Goal: Task Accomplishment & Management: Use online tool/utility

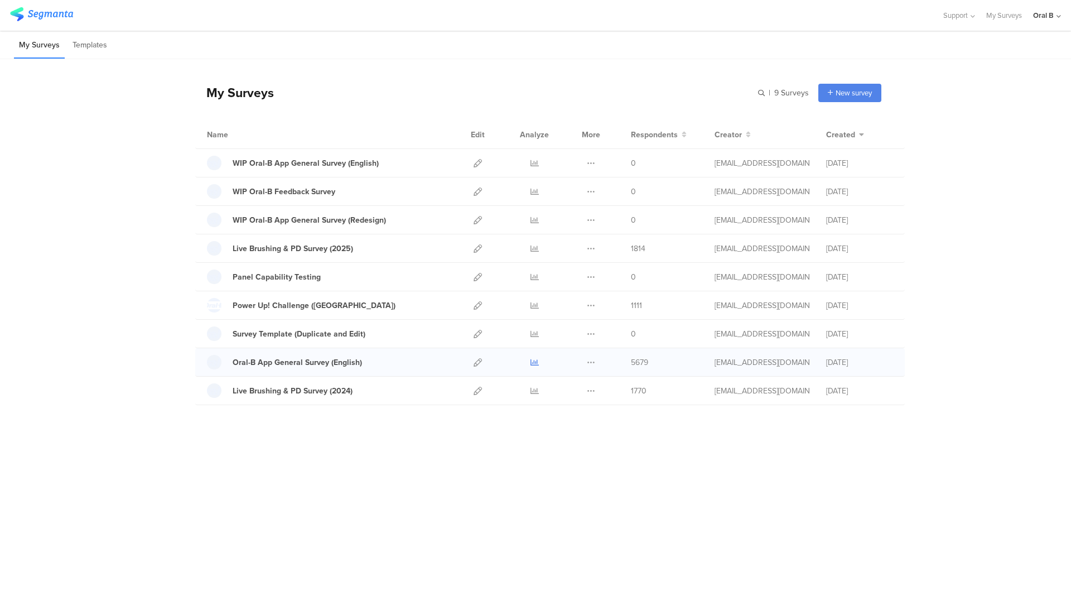
click at [532, 360] on icon at bounding box center [535, 362] width 8 height 8
click at [336, 355] on link "Oral-B App General Survey (English)" at bounding box center [284, 362] width 155 height 15
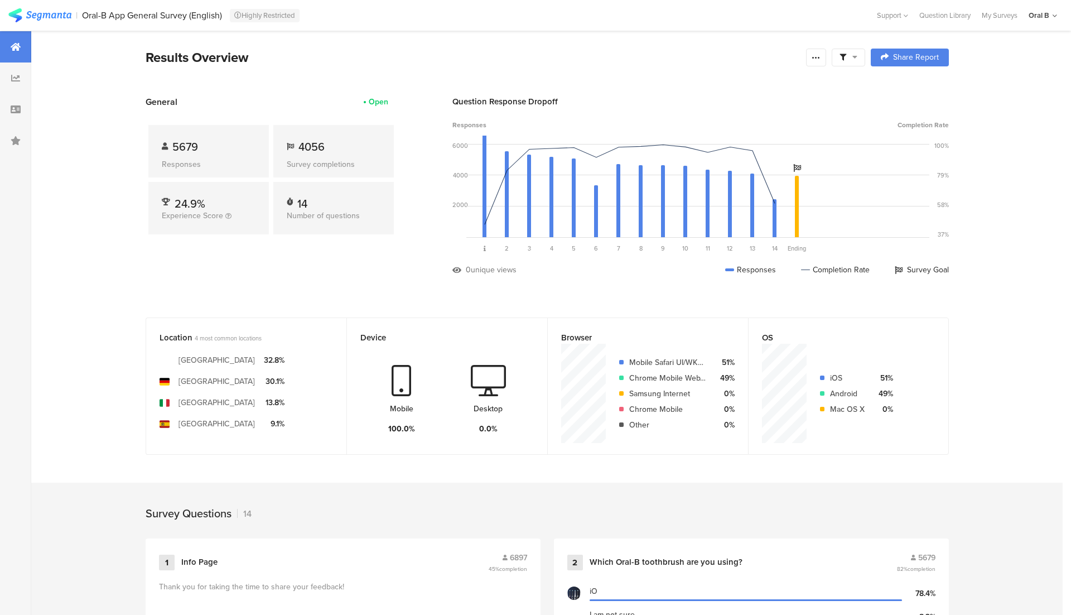
click at [850, 51] on div at bounding box center [848, 58] width 33 height 18
click at [850, 137] on div "Edit Sample" at bounding box center [849, 149] width 138 height 30
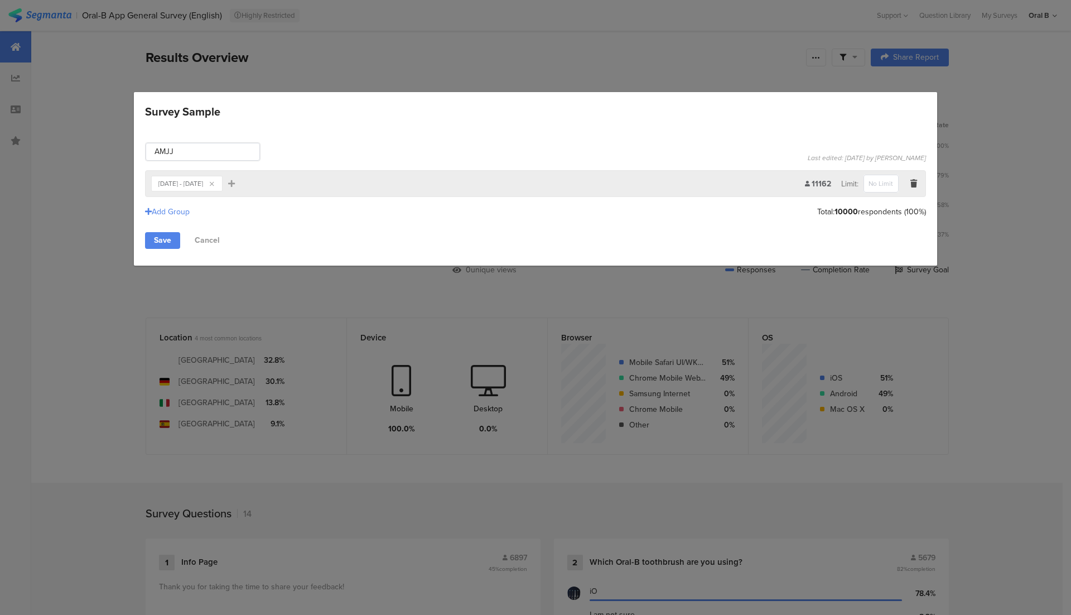
click at [180, 186] on section "Apr 01, 2025 - Aug 01, 2025" at bounding box center [180, 183] width 45 height 13
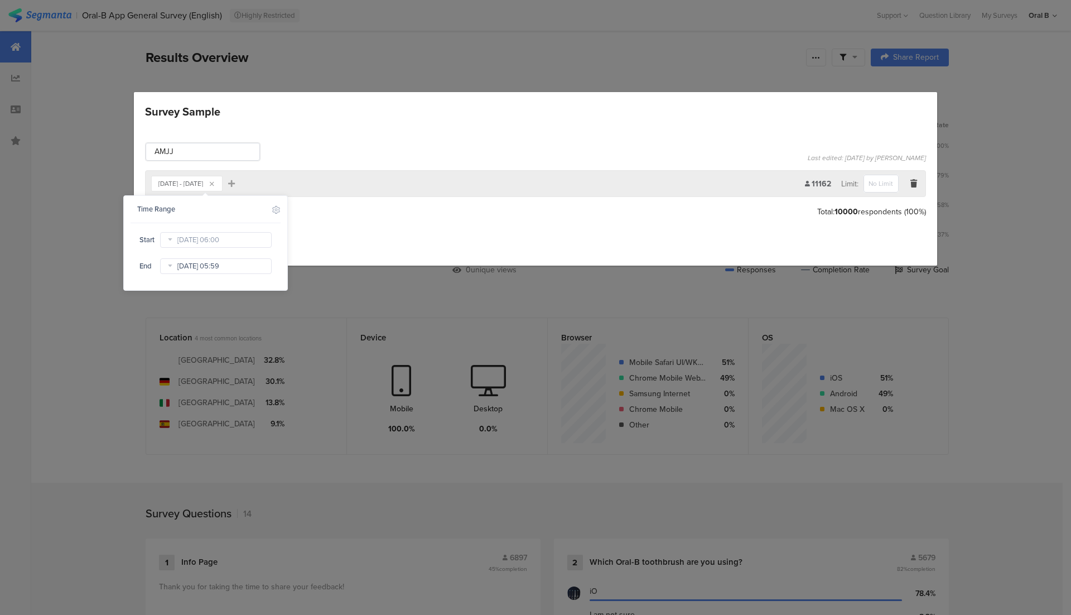
click at [219, 265] on input "Aug 01 2025 05:59" at bounding box center [216, 266] width 112 height 16
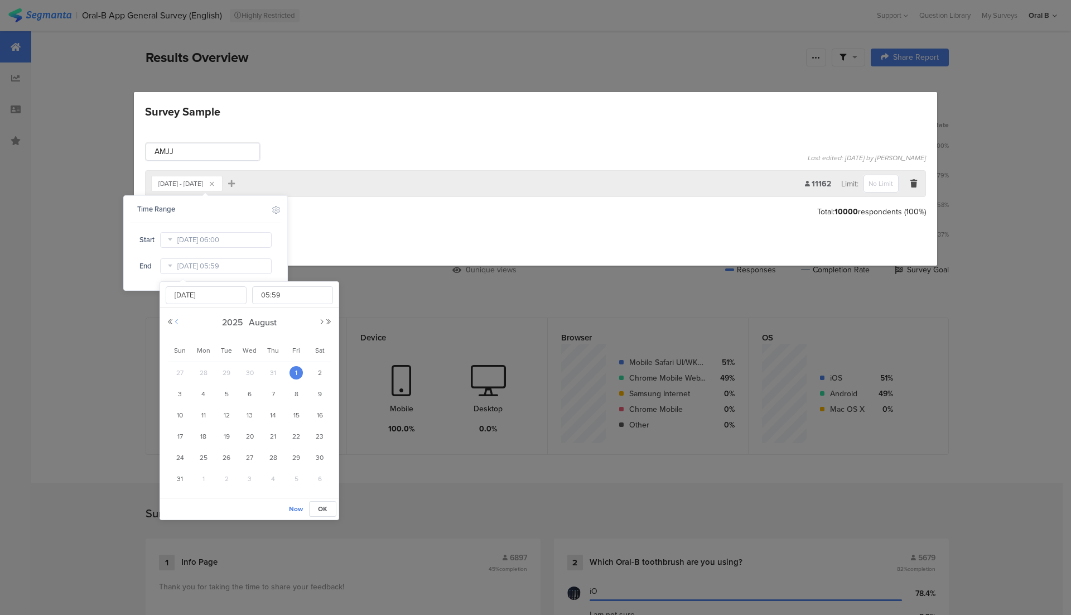
click at [179, 321] on button "Previous Month" at bounding box center [177, 322] width 7 height 7
click at [277, 454] on span "31" at bounding box center [273, 457] width 13 height 13
type input "Jul 31 2025 05:59"
type input "Jul 31 2025"
click at [322, 510] on span "OK" at bounding box center [322, 509] width 9 height 10
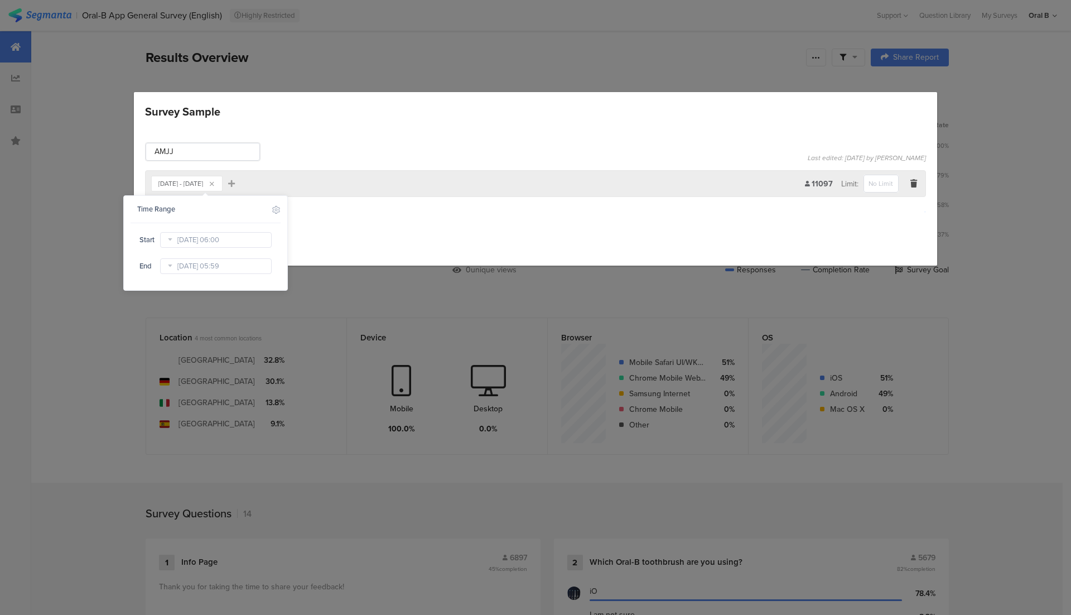
click at [453, 237] on div "Save Cancel" at bounding box center [535, 240] width 781 height 17
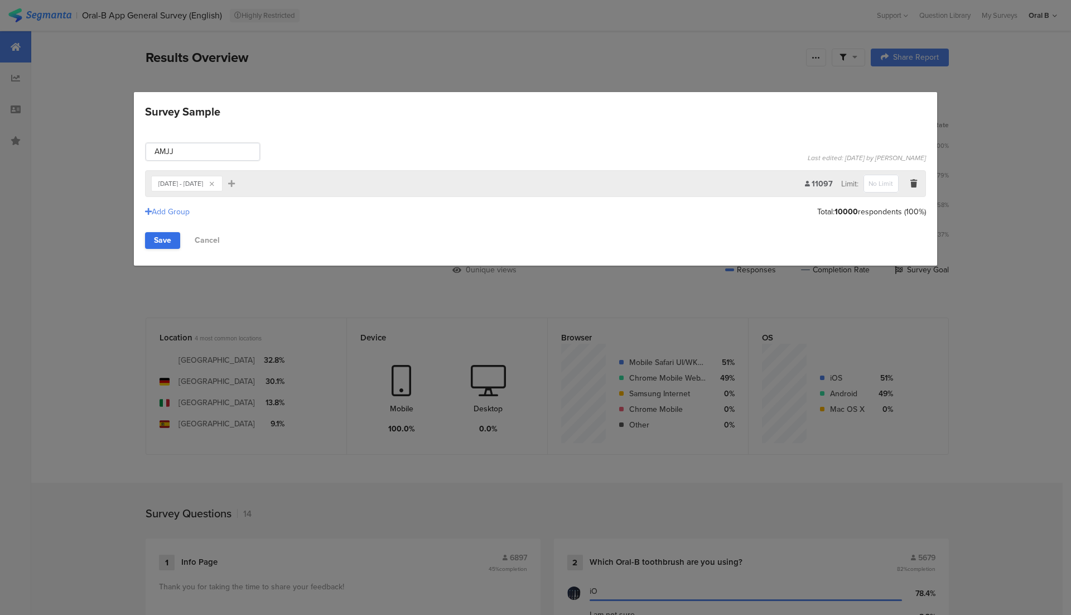
click at [175, 238] on link "Save" at bounding box center [162, 240] width 35 height 17
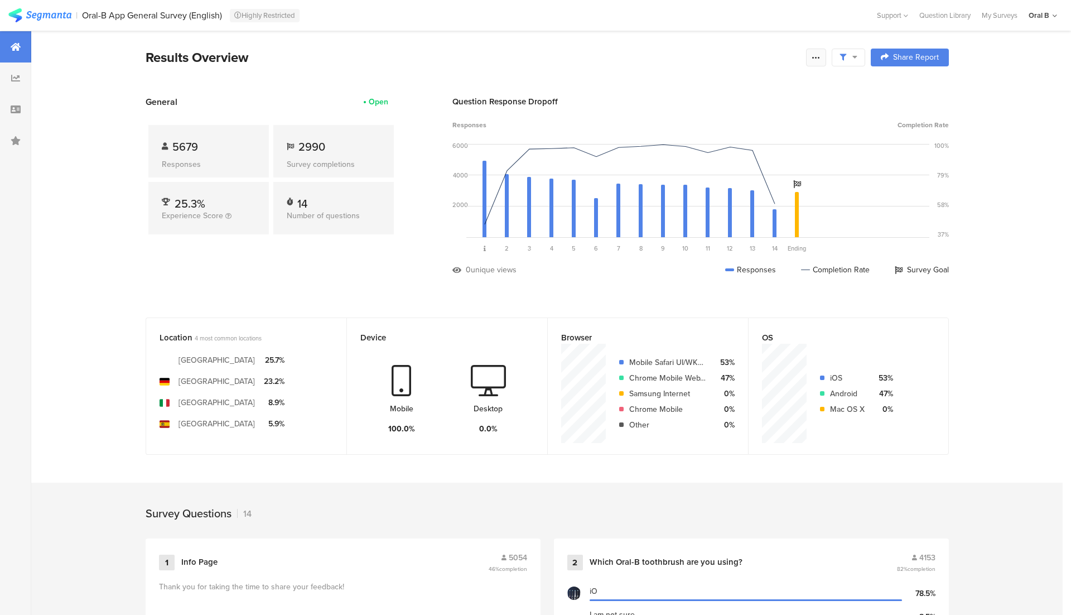
click at [816, 51] on div at bounding box center [816, 58] width 20 height 18
click at [691, 172] on span "Export Results" at bounding box center [696, 170] width 50 height 12
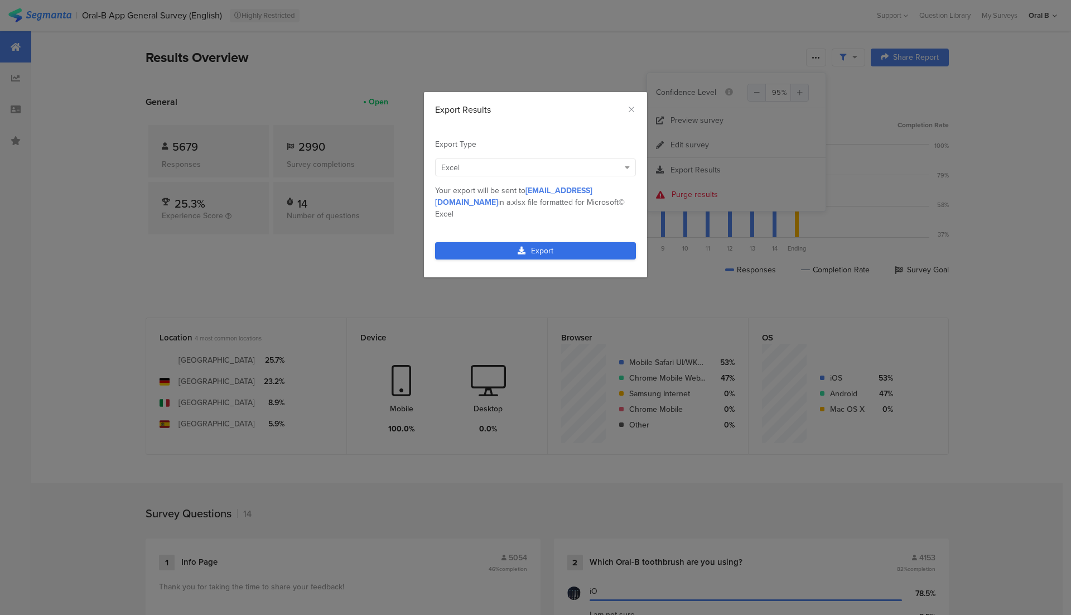
click at [562, 242] on link "Export" at bounding box center [535, 250] width 201 height 17
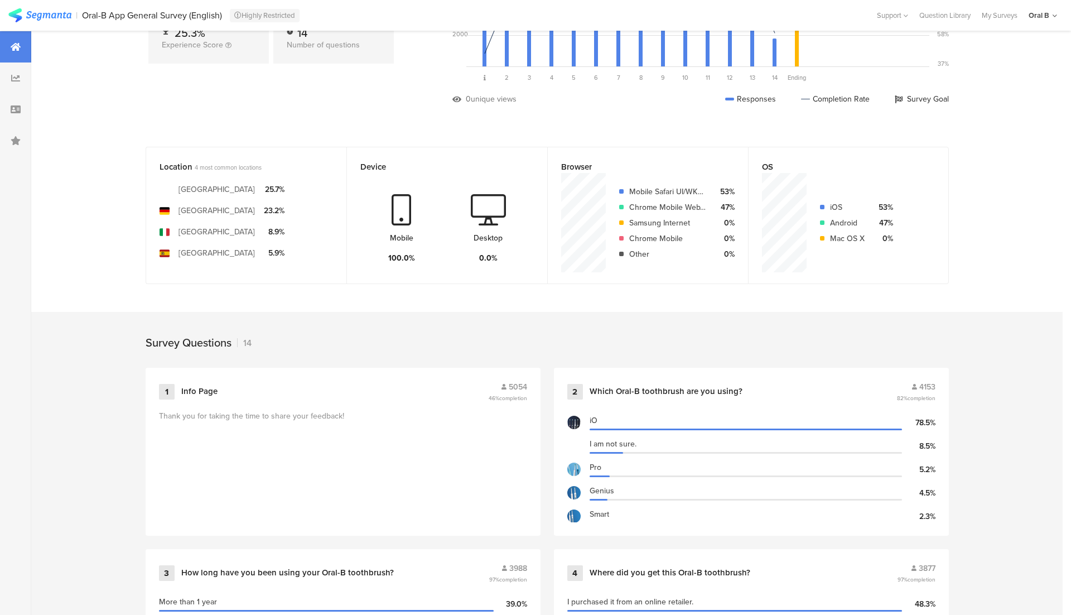
scroll to position [173, 0]
click at [646, 397] on div "2 Which Oral-B toothbrush are you using? 4153 82% completion iO 78.5% I am not …" at bounding box center [751, 450] width 395 height 168
click at [664, 387] on div "Which Oral-B toothbrush are you using?" at bounding box center [666, 389] width 153 height 11
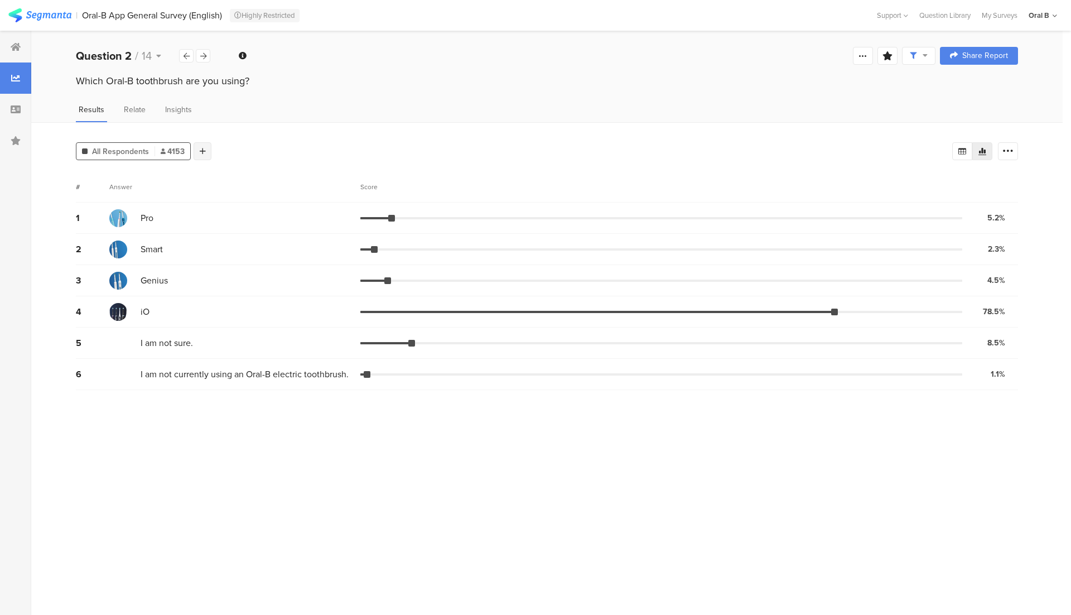
click at [201, 153] on div at bounding box center [203, 151] width 18 height 18
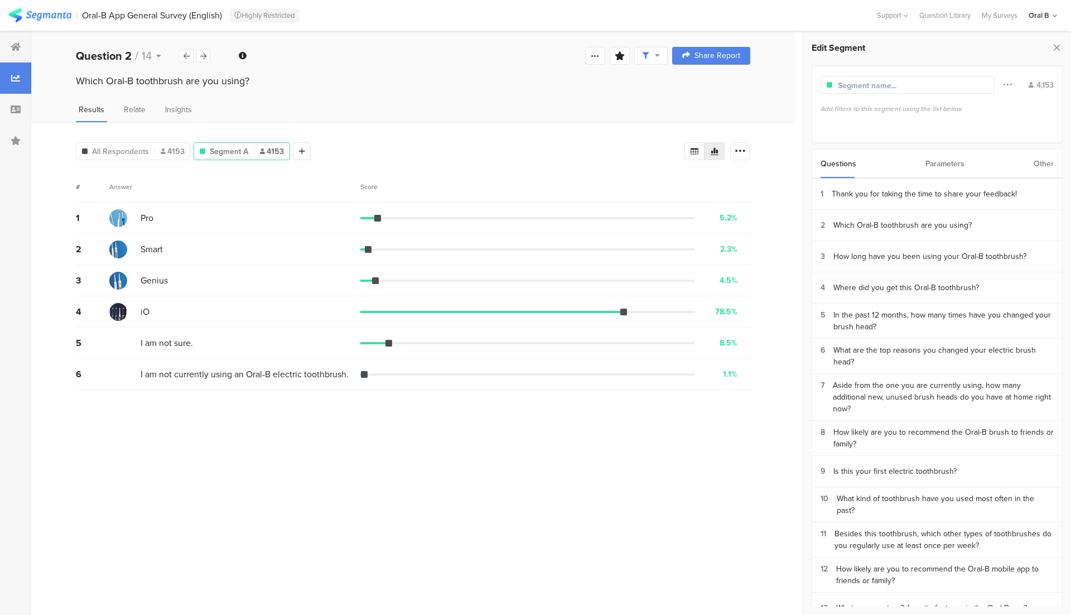
click at [1051, 164] on div "Other" at bounding box center [1044, 164] width 20 height 28
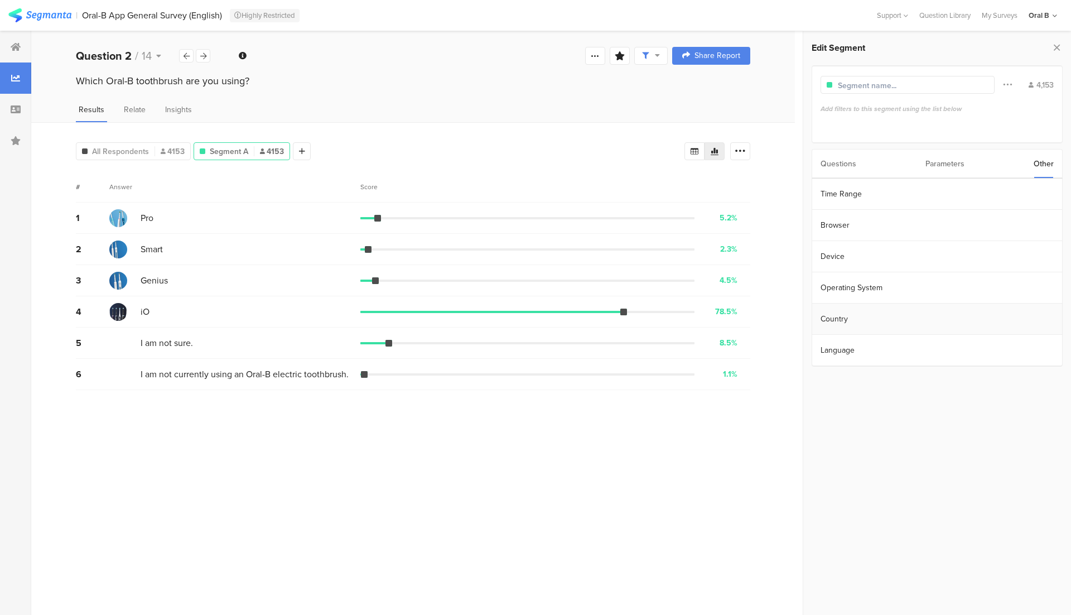
click at [836, 309] on section "Country" at bounding box center [938, 319] width 250 height 31
click at [867, 112] on div "any" at bounding box center [864, 110] width 11 height 11
click at [878, 110] on icon at bounding box center [877, 110] width 5 height 7
